Goal: Information Seeking & Learning: Learn about a topic

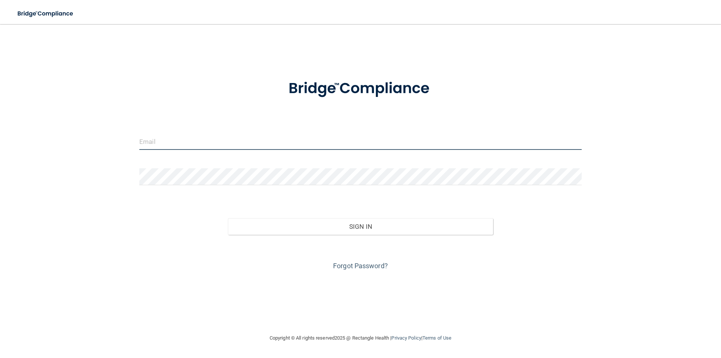
click at [194, 144] on input "email" at bounding box center [360, 141] width 442 height 17
type input "[PERSON_NAME][EMAIL_ADDRESS][DOMAIN_NAME]"
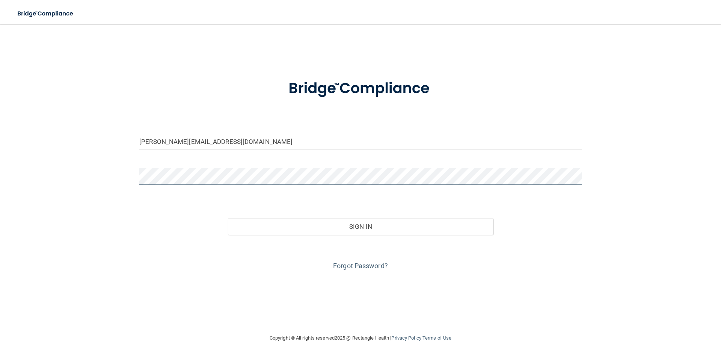
click at [228, 218] on button "Sign In" at bounding box center [360, 226] width 265 height 17
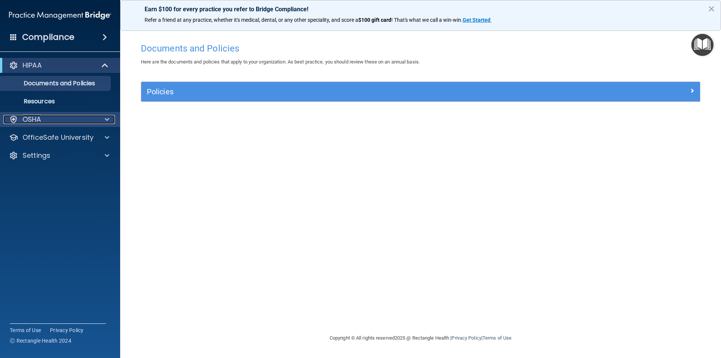
click at [104, 116] on div at bounding box center [105, 119] width 19 height 9
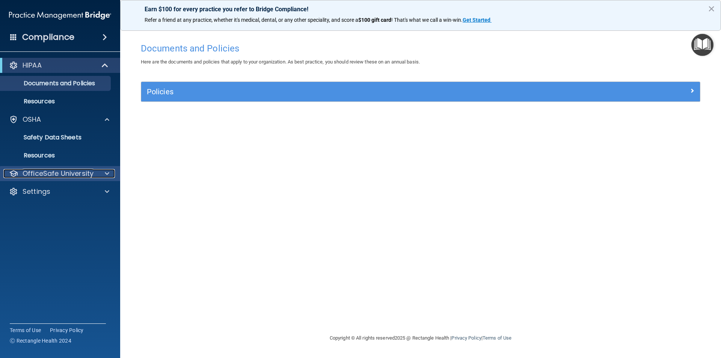
click at [106, 173] on span at bounding box center [107, 173] width 5 height 9
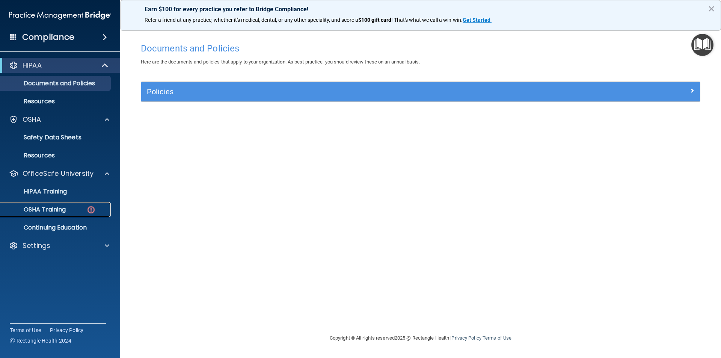
click at [83, 208] on div "OSHA Training" at bounding box center [56, 210] width 102 height 8
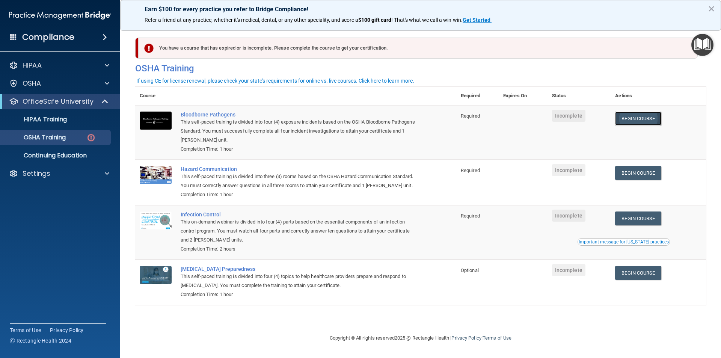
click at [645, 121] on link "Begin Course" at bounding box center [638, 118] width 46 height 14
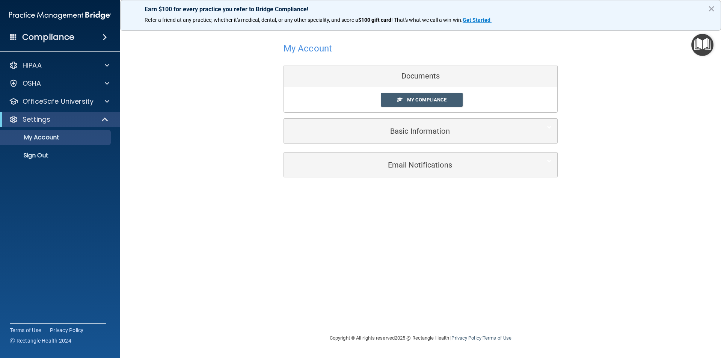
click at [99, 114] on div "Settings" at bounding box center [60, 119] width 120 height 15
click at [105, 104] on span at bounding box center [107, 101] width 5 height 9
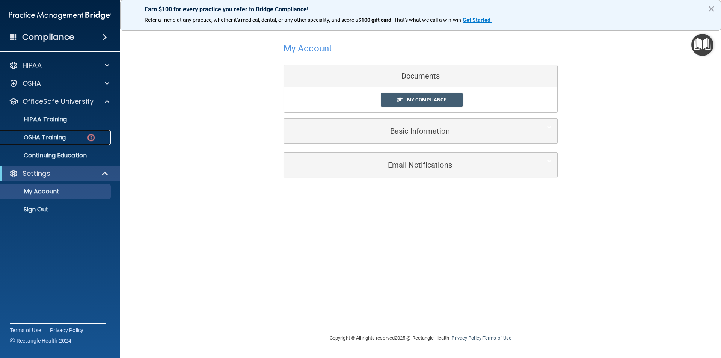
click at [88, 138] on img at bounding box center [90, 137] width 9 height 9
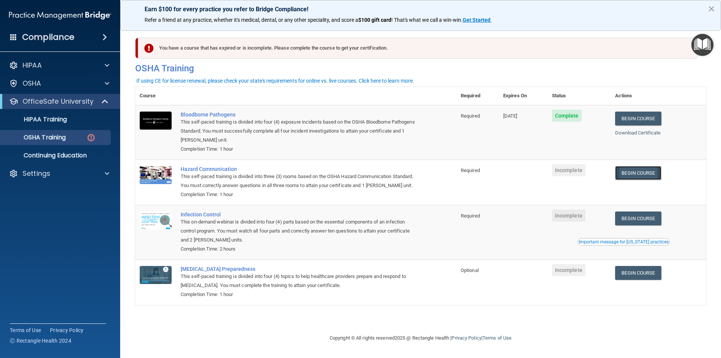
click at [647, 172] on link "Begin Course" at bounding box center [638, 173] width 46 height 14
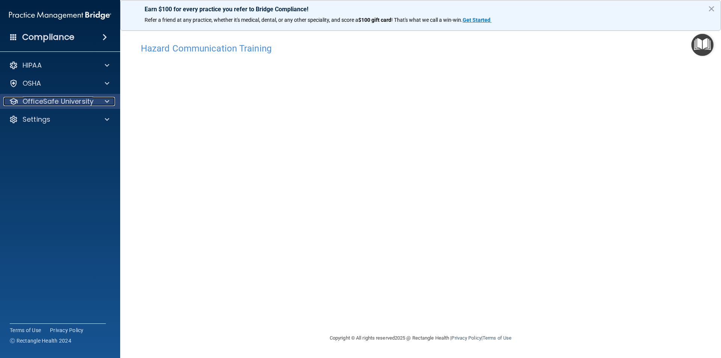
click at [77, 99] on p "OfficeSafe University" at bounding box center [58, 101] width 71 height 9
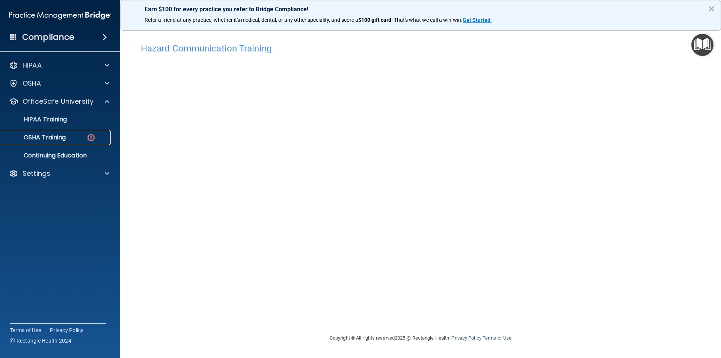
click at [70, 138] on div "OSHA Training" at bounding box center [56, 138] width 102 height 8
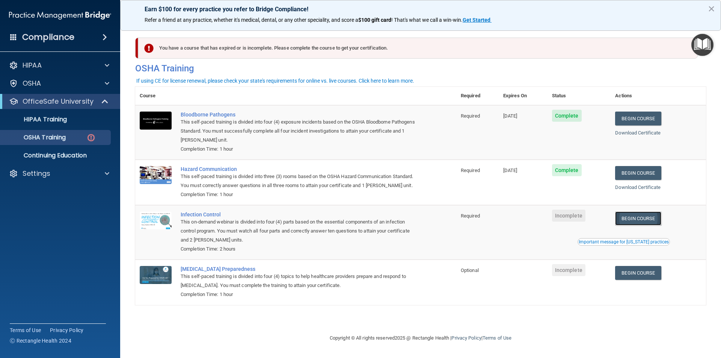
click at [632, 218] on link "Begin Course" at bounding box center [638, 218] width 46 height 14
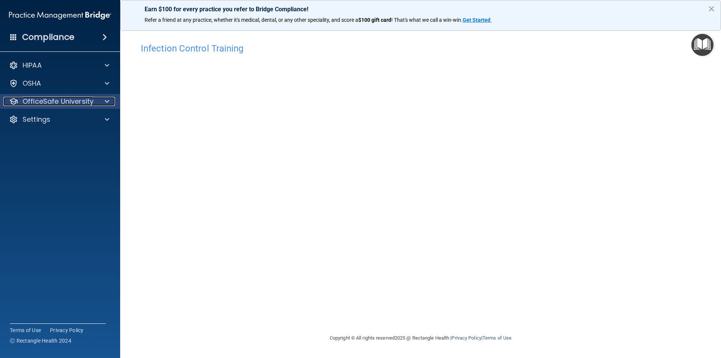
click at [105, 104] on span at bounding box center [107, 101] width 5 height 9
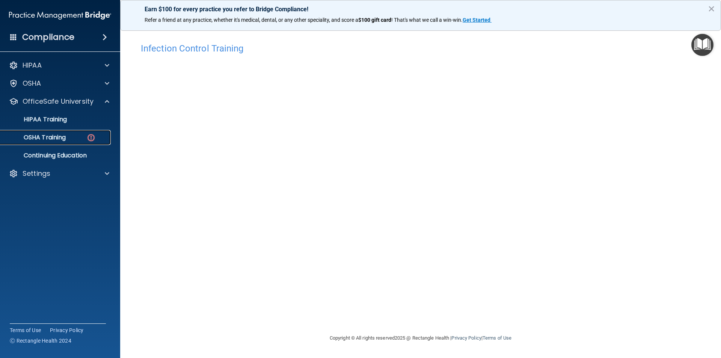
click at [85, 138] on div "OSHA Training" at bounding box center [56, 138] width 102 height 8
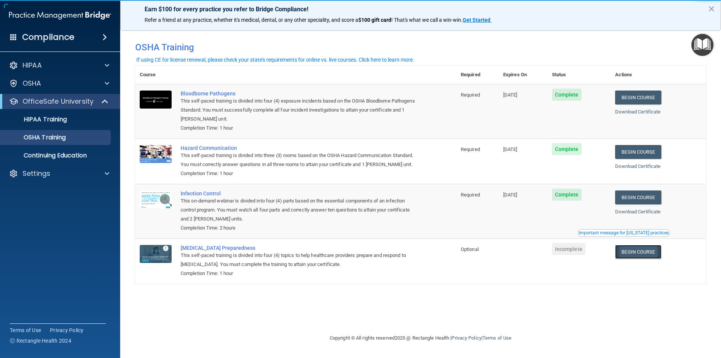
click at [641, 253] on link "Begin Course" at bounding box center [638, 252] width 46 height 14
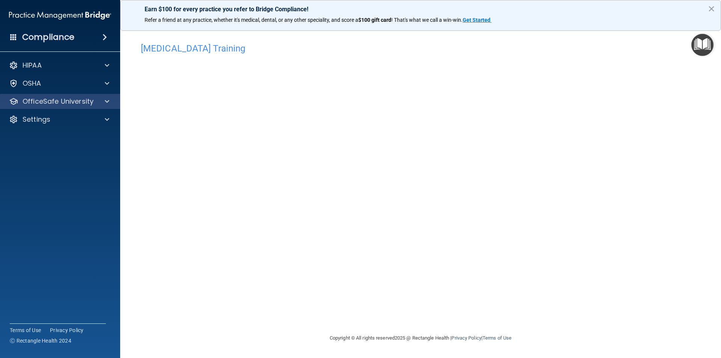
click at [82, 94] on div "HIPAA Documents and Policies Report an Incident Business Associates Emergency P…" at bounding box center [60, 94] width 120 height 78
click at [82, 100] on p "OfficeSafe University" at bounding box center [58, 101] width 71 height 9
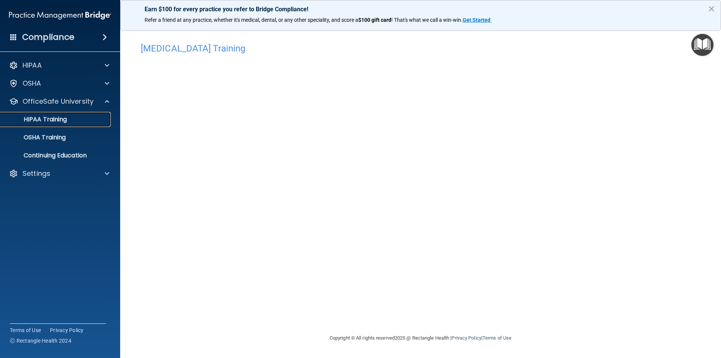
click at [69, 121] on div "HIPAA Training" at bounding box center [56, 120] width 102 height 8
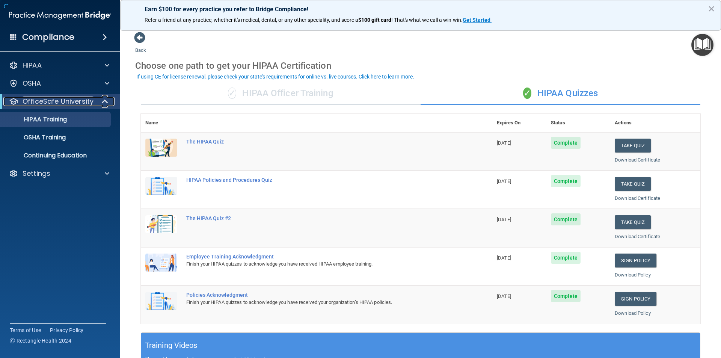
click at [71, 103] on p "OfficeSafe University" at bounding box center [58, 101] width 71 height 9
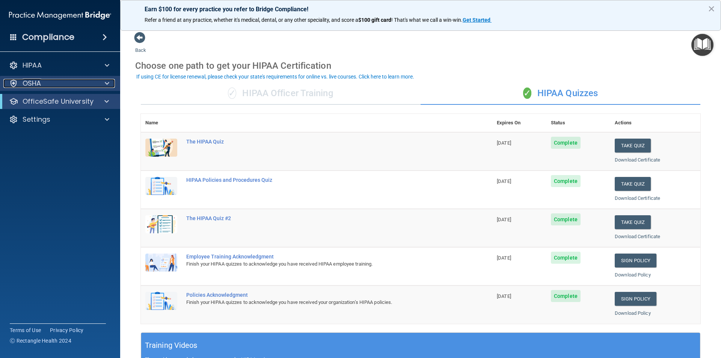
click at [103, 85] on div at bounding box center [105, 83] width 19 height 9
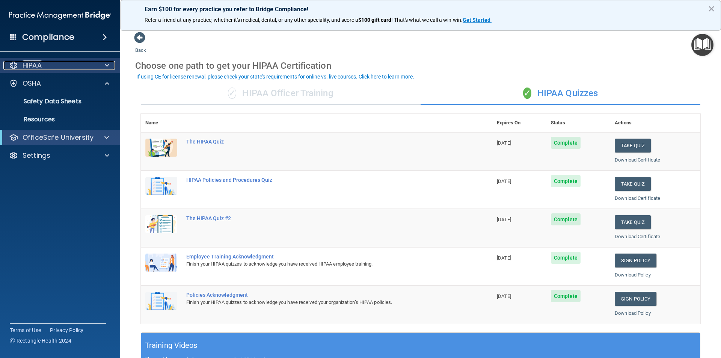
click at [78, 66] on div "HIPAA" at bounding box center [49, 65] width 93 height 9
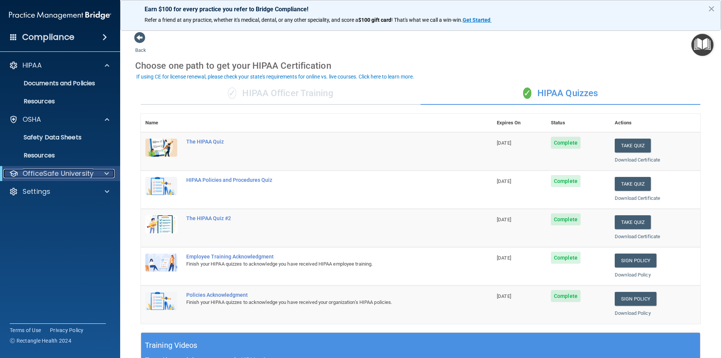
click at [78, 175] on p "OfficeSafe University" at bounding box center [58, 173] width 71 height 9
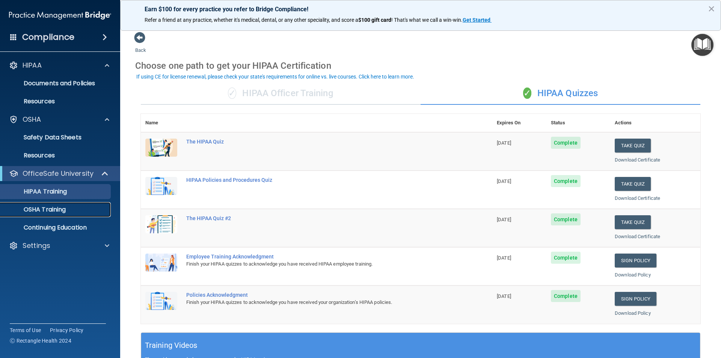
click at [65, 215] on link "OSHA Training" at bounding box center [51, 209] width 118 height 15
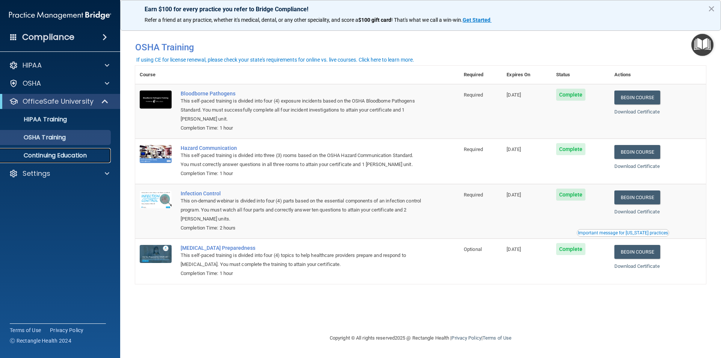
click at [81, 157] on p "Continuing Education" at bounding box center [56, 156] width 102 height 8
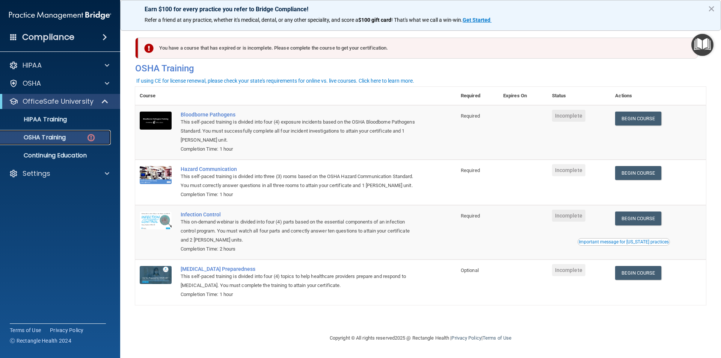
click at [67, 138] on div "OSHA Training" at bounding box center [56, 138] width 102 height 8
click at [63, 117] on p "HIPAA Training" at bounding box center [36, 120] width 62 height 8
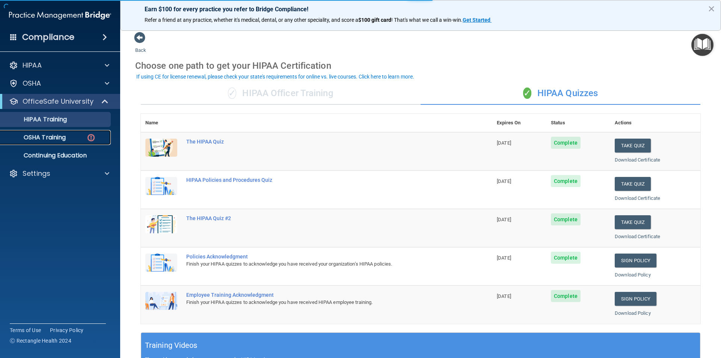
click at [51, 137] on p "OSHA Training" at bounding box center [35, 138] width 61 height 8
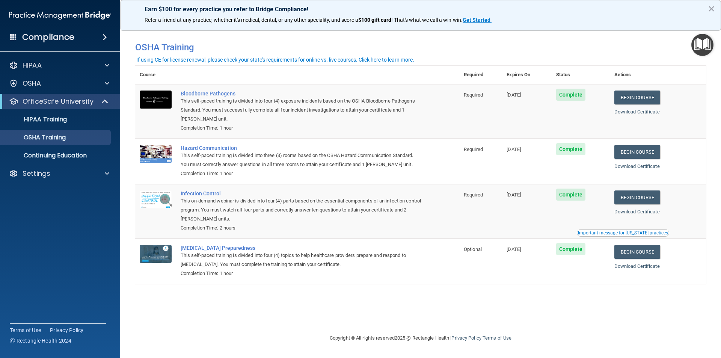
click at [63, 37] on h4 "Compliance" at bounding box center [48, 37] width 52 height 11
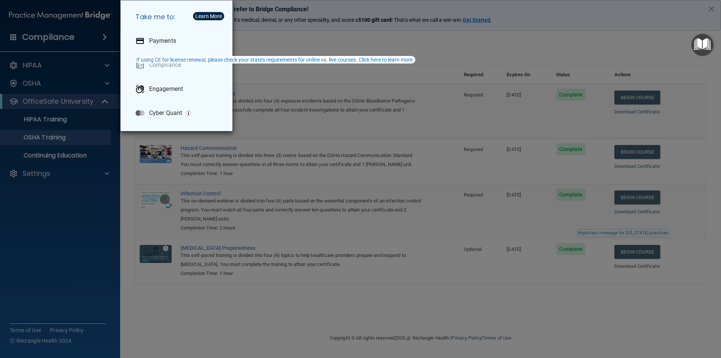
click at [67, 38] on div "Take me to: Payments Compliance Engagement Cyber Quant" at bounding box center [360, 179] width 721 height 358
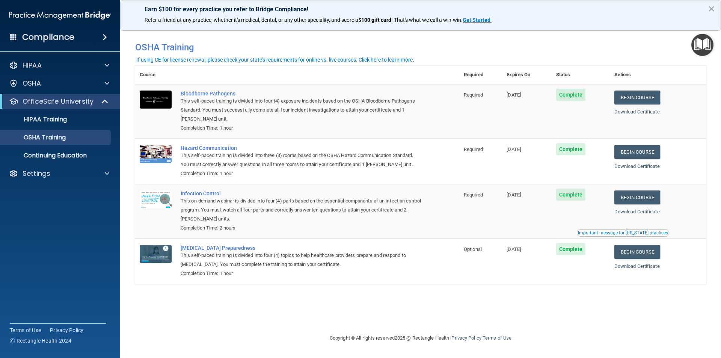
click at [57, 15] on img at bounding box center [60, 15] width 102 height 15
click at [24, 23] on div "Compliance" at bounding box center [60, 22] width 105 height 45
click at [74, 170] on div "Settings" at bounding box center [49, 173] width 93 height 9
click at [55, 194] on p "My Account" at bounding box center [56, 192] width 102 height 8
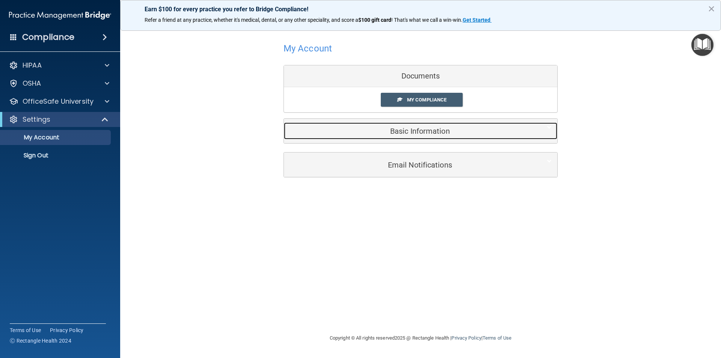
click at [417, 132] on h5 "Basic Information" at bounding box center [408, 131] width 239 height 8
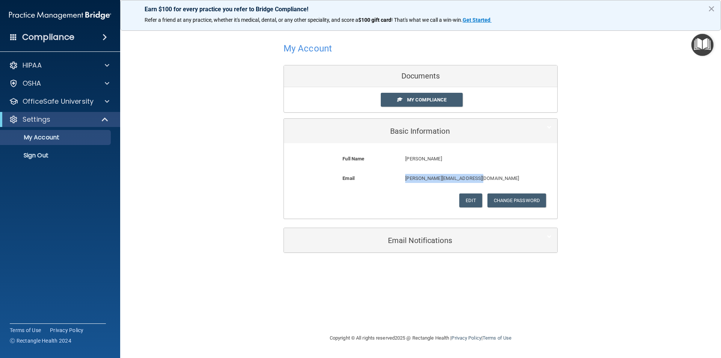
drag, startPoint x: 481, startPoint y: 178, endPoint x: 402, endPoint y: 176, distance: 78.8
click at [402, 176] on div "tiffany@21stcenturydental.com tiffany@21stcenturydental.com" at bounding box center [461, 181] width 125 height 14
copy p "[PERSON_NAME][EMAIL_ADDRESS][DOMAIN_NAME]"
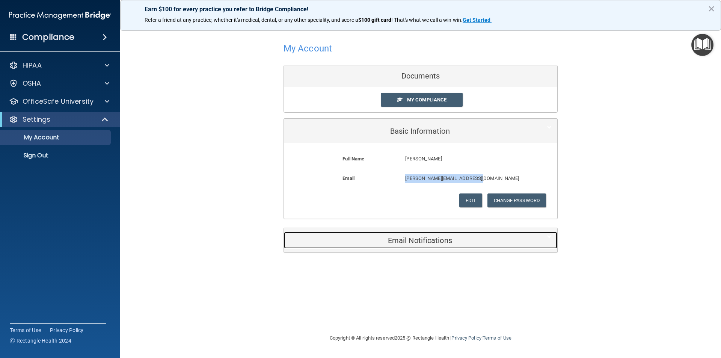
click at [451, 237] on h5 "Email Notifications" at bounding box center [408, 240] width 239 height 8
